Goal: Information Seeking & Learning: Learn about a topic

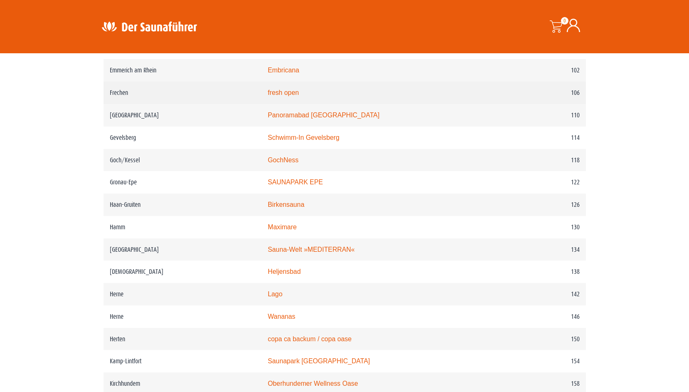
scroll to position [892, 0]
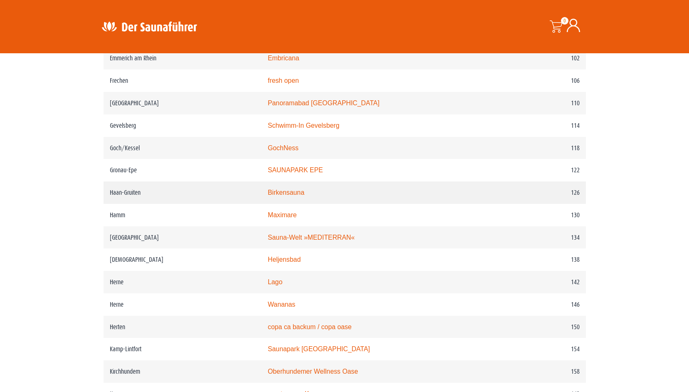
click at [300, 196] on link "Birkensauna" at bounding box center [286, 192] width 37 height 7
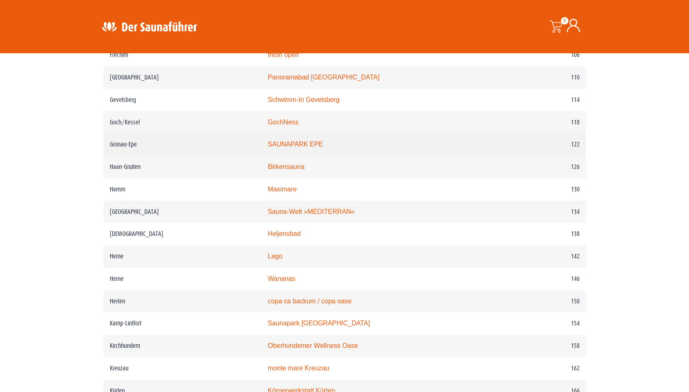
scroll to position [934, 0]
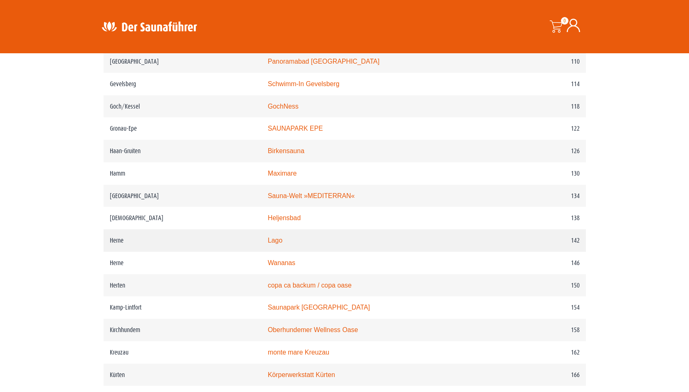
click at [283, 244] on link "Lago" at bounding box center [275, 240] width 15 height 7
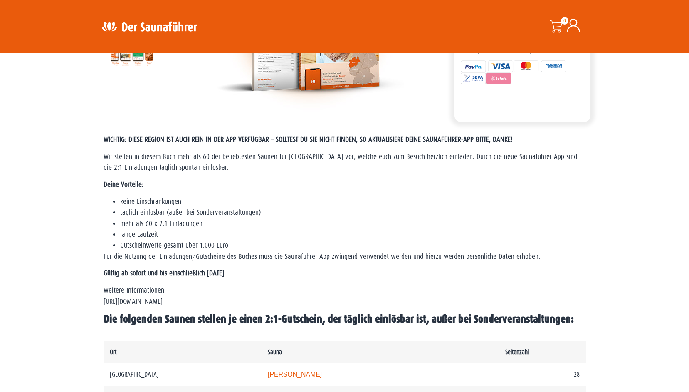
scroll to position [102, 0]
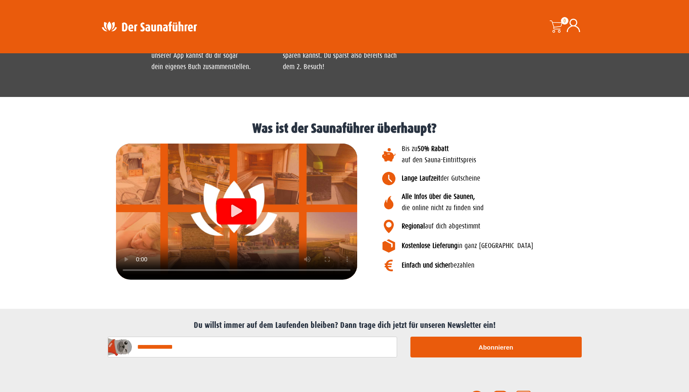
scroll to position [915, 0]
